Goal: Information Seeking & Learning: Check status

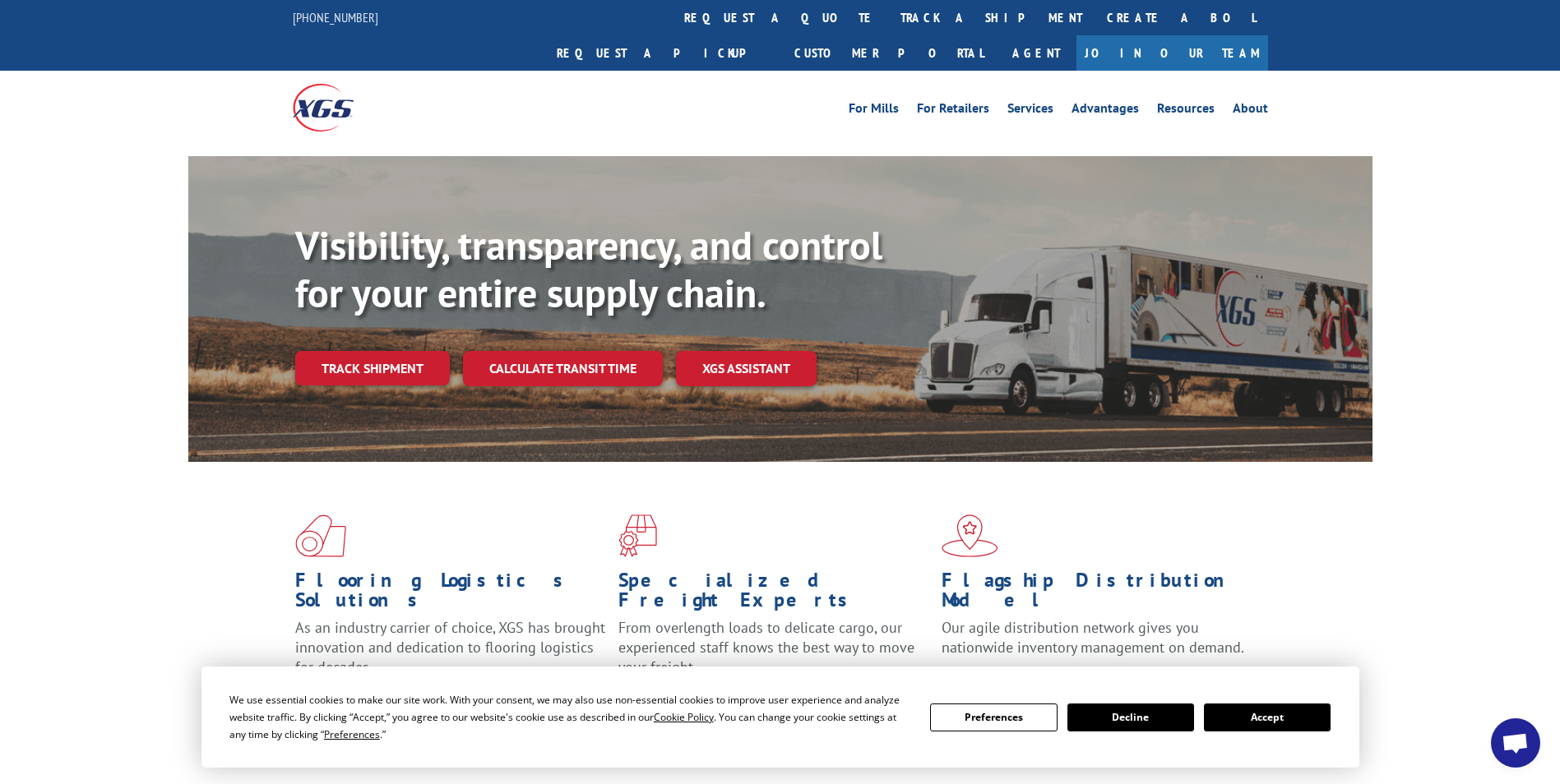
click at [888, 15] on link "track a shipment" at bounding box center [991, 18] width 206 height 35
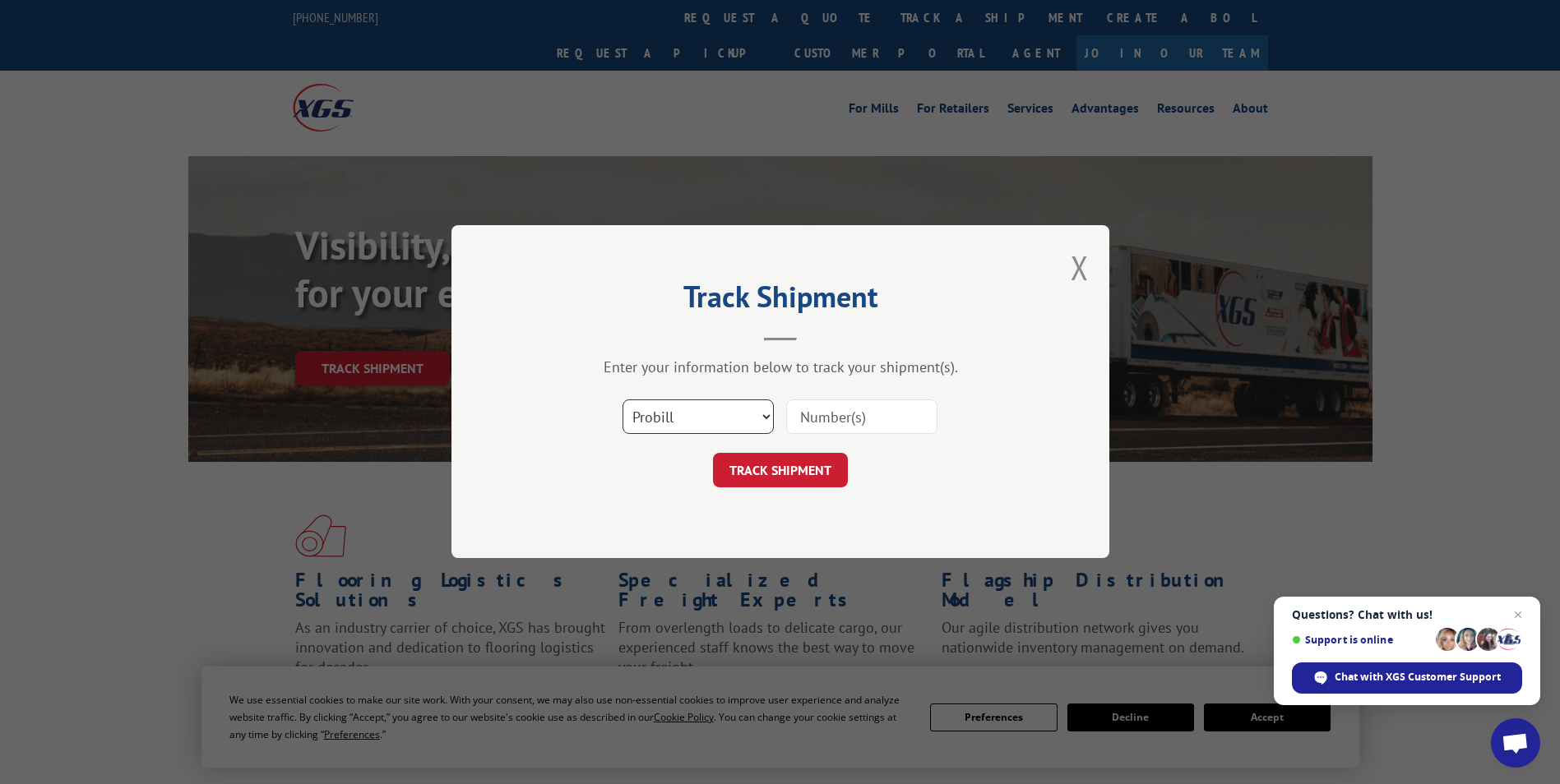
click at [714, 420] on select "Select category... Probill BOL PO" at bounding box center [698, 417] width 151 height 34
select select "po"
click at [623, 400] on select "Select category... Probill BOL PO" at bounding box center [698, 417] width 151 height 34
paste input "72520507"
type input "72520507"
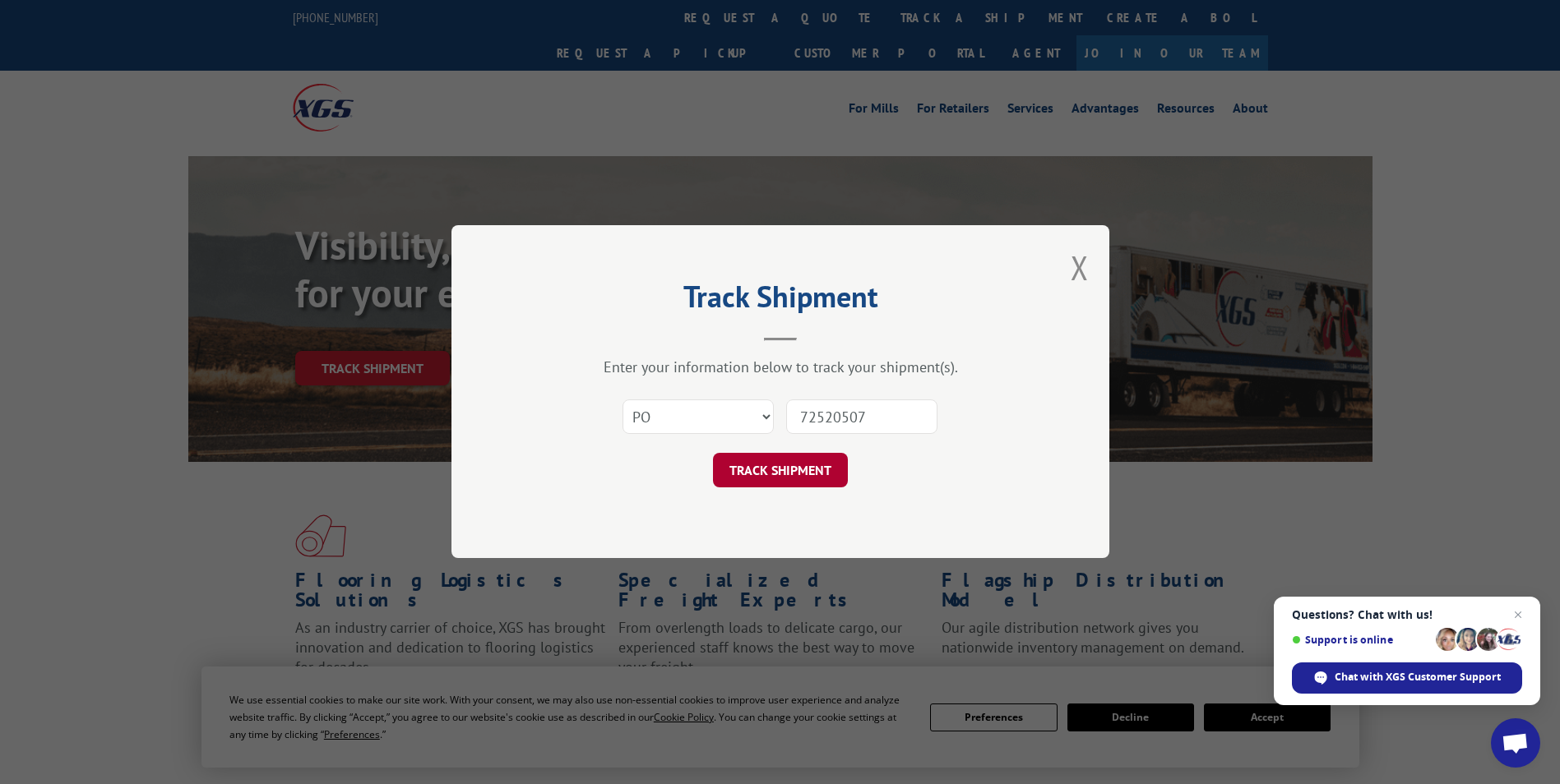
click at [780, 474] on button "TRACK SHIPMENT" at bounding box center [780, 471] width 135 height 34
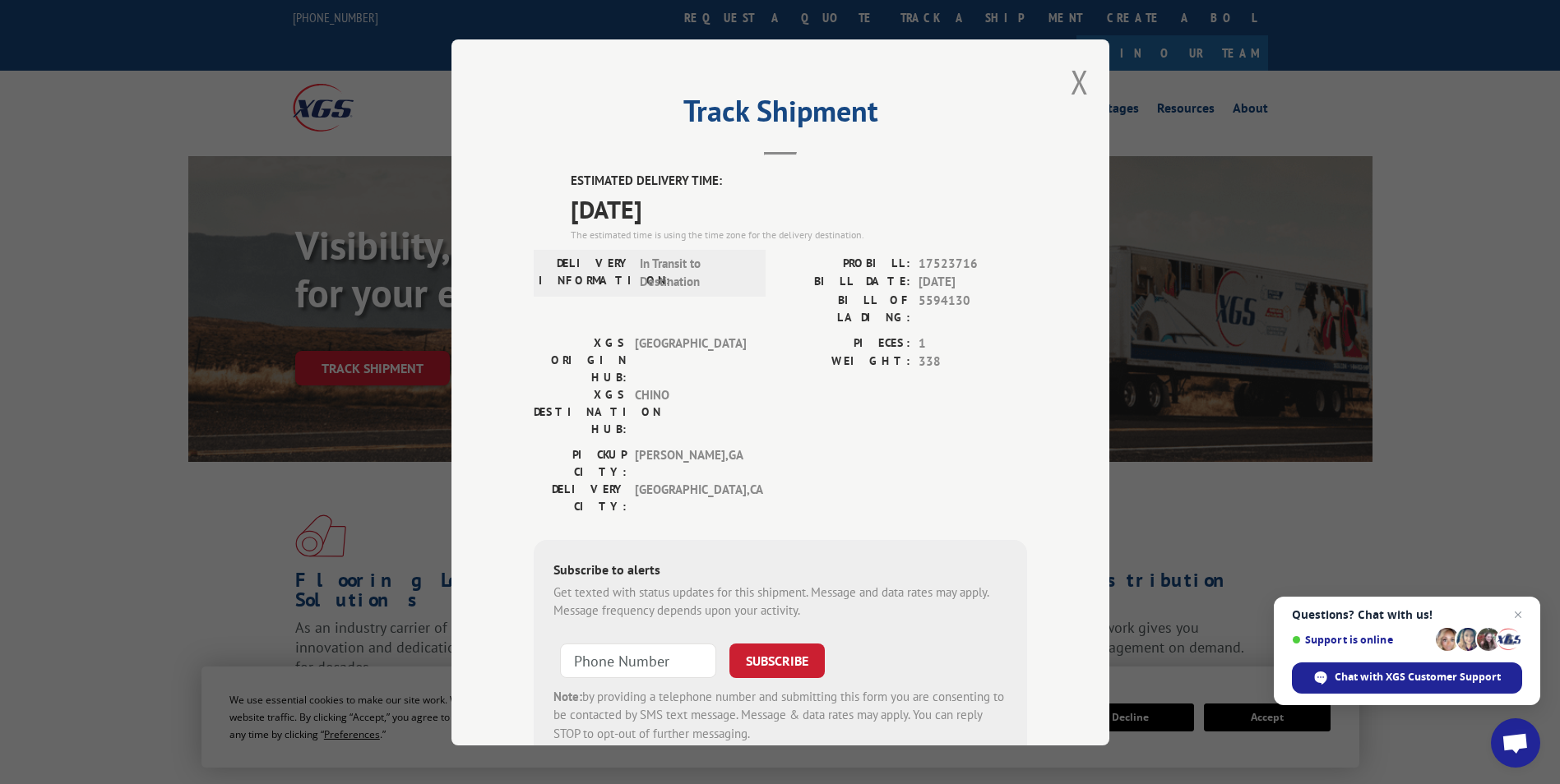
drag, startPoint x: 562, startPoint y: 174, endPoint x: 705, endPoint y: 206, distance: 146.5
click at [705, 206] on div "ESTIMATED DELIVERY TIME: [DATE] The estimated time is using the time zone for t…" at bounding box center [780, 467] width 493 height 591
drag, startPoint x: 705, startPoint y: 206, endPoint x: 654, endPoint y: 203, distance: 51.1
copy div "ESTIMATED DELIVERY TIME: [DATE]"
click at [1070, 78] on button "Close modal" at bounding box center [1079, 82] width 18 height 44
